Goal: Task Accomplishment & Management: Manage account settings

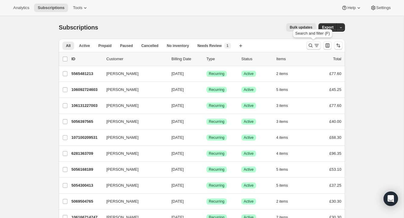
click at [310, 43] on icon "Search and filter results" at bounding box center [311, 45] width 6 height 6
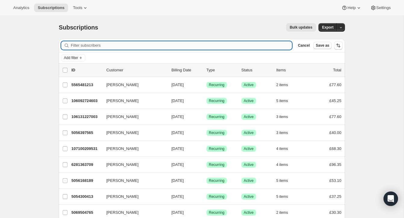
click at [149, 45] on input "Filter subscribers" at bounding box center [181, 45] width 221 height 8
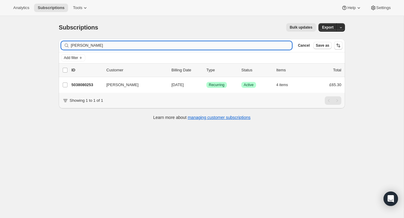
type input "harold ones"
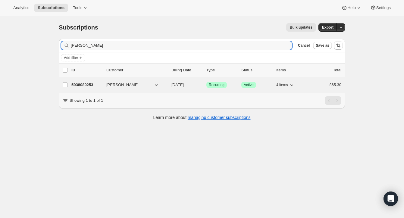
click at [97, 83] on p "5038080253" at bounding box center [86, 85] width 30 height 6
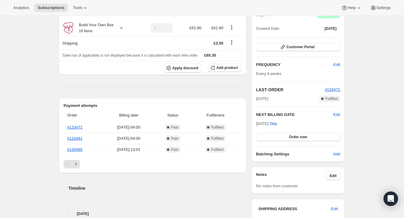
scroll to position [67, 0]
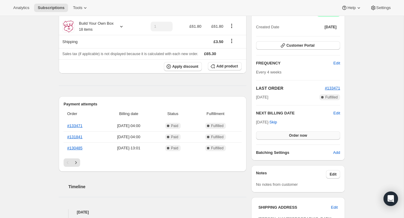
click at [299, 133] on span "Order now" at bounding box center [298, 135] width 18 height 5
click at [299, 133] on span "Click to confirm" at bounding box center [297, 135] width 27 height 5
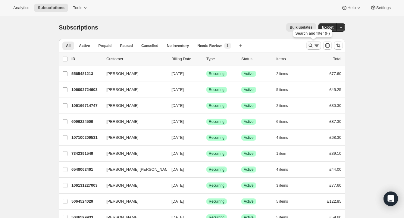
click at [310, 43] on icon "Search and filter results" at bounding box center [311, 45] width 6 height 6
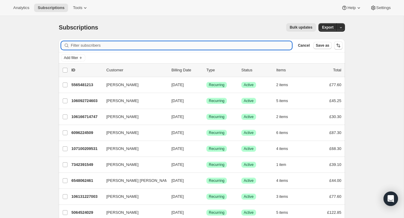
click at [135, 44] on input "Filter subscribers" at bounding box center [181, 45] width 221 height 8
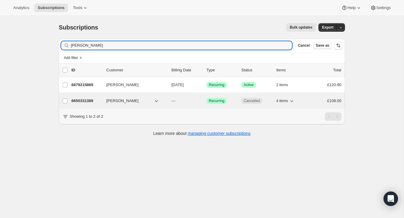
type input "[PERSON_NAME]"
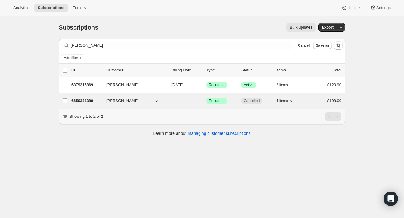
click at [93, 99] on p "6650331389" at bounding box center [86, 101] width 30 height 6
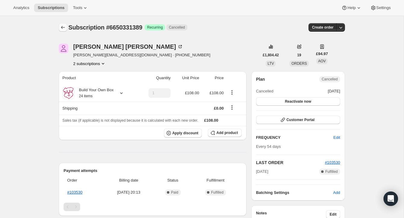
click at [62, 26] on icon "Subscriptions" at bounding box center [63, 27] width 6 height 6
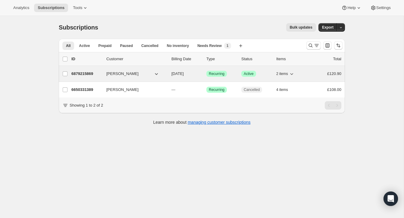
click at [117, 71] on span "[PERSON_NAME]" at bounding box center [122, 74] width 32 height 6
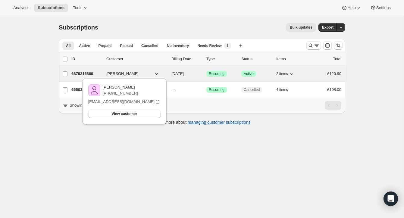
click at [89, 72] on p "6879215869" at bounding box center [86, 74] width 30 height 6
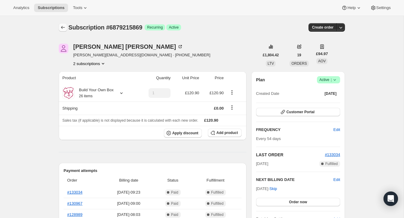
click at [62, 25] on icon "Subscriptions" at bounding box center [63, 27] width 6 height 6
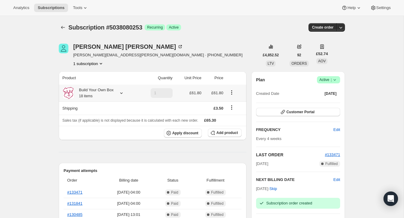
scroll to position [67, 0]
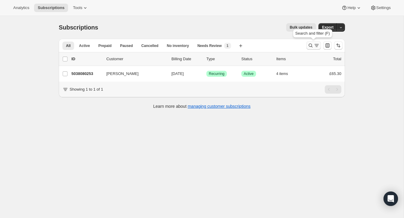
click at [310, 43] on icon "Search and filter results" at bounding box center [311, 45] width 6 height 6
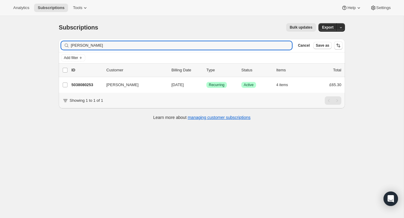
drag, startPoint x: 95, startPoint y: 48, endPoint x: 59, endPoint y: 42, distance: 35.7
click at [59, 42] on div "Filter subscribers harold ones Clear Cancel Save as" at bounding box center [202, 45] width 286 height 13
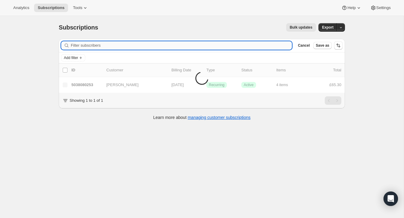
click at [79, 45] on input "Filter subscribers" at bounding box center [181, 45] width 221 height 8
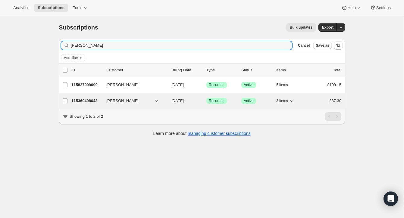
type input "Laura farragher"
click at [99, 99] on p "115360498043" at bounding box center [86, 101] width 30 height 6
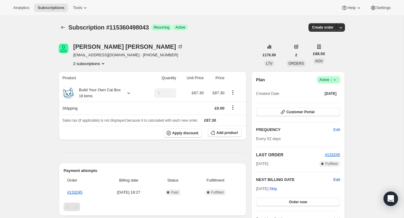
click at [337, 178] on span "Edit" at bounding box center [336, 180] width 7 height 6
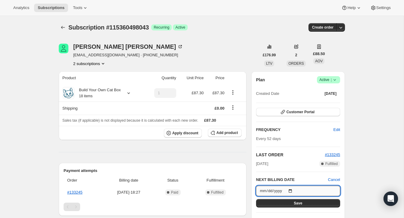
click at [293, 190] on input "2025-09-08" at bounding box center [298, 191] width 84 height 10
type input "2025-09-15"
click at [311, 201] on button "Save" at bounding box center [298, 203] width 84 height 8
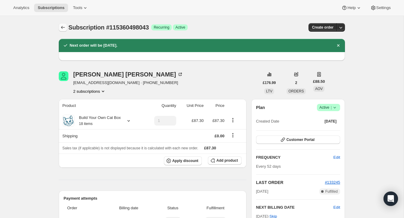
click at [63, 26] on icon "Subscriptions" at bounding box center [63, 27] width 6 height 6
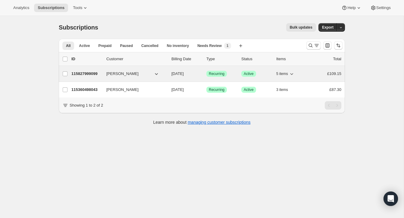
click at [113, 71] on span "Laura Farragher" at bounding box center [122, 74] width 32 height 6
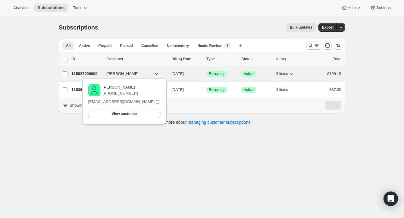
click at [94, 71] on p "115827999099" at bounding box center [86, 74] width 30 height 6
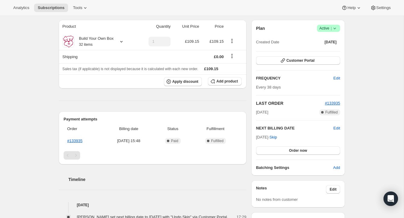
scroll to position [52, 0]
click at [336, 126] on span "Edit" at bounding box center [336, 127] width 7 height 6
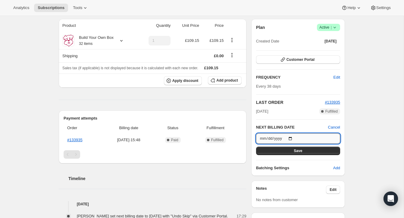
click at [292, 138] on input "2025-09-08" at bounding box center [298, 138] width 84 height 10
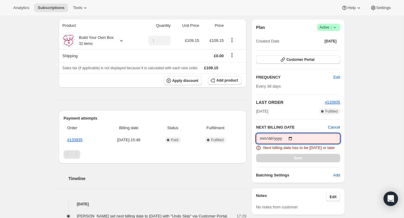
type input "2025-08-28"
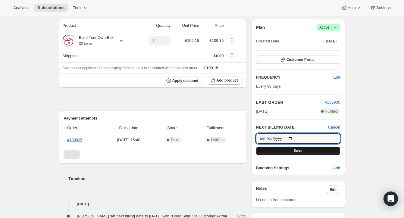
click at [311, 149] on button "Save" at bounding box center [298, 151] width 84 height 8
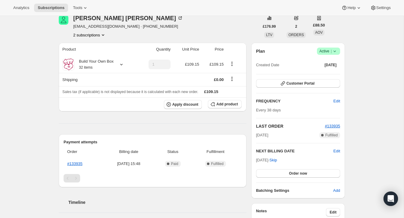
scroll to position [0, 0]
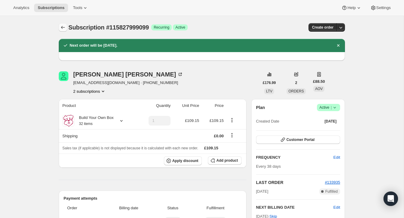
click at [61, 27] on icon "Subscriptions" at bounding box center [63, 27] width 6 height 6
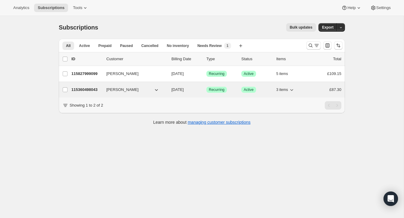
click at [102, 87] on p "115360498043" at bounding box center [86, 90] width 30 height 6
